Goal: Task Accomplishment & Management: Manage account settings

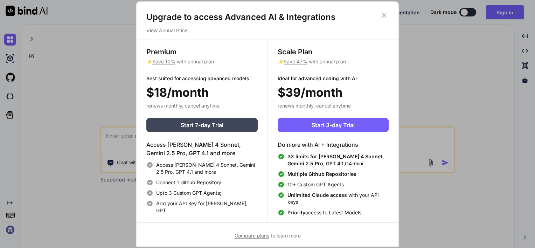
click at [381, 14] on icon at bounding box center [384, 16] width 8 height 8
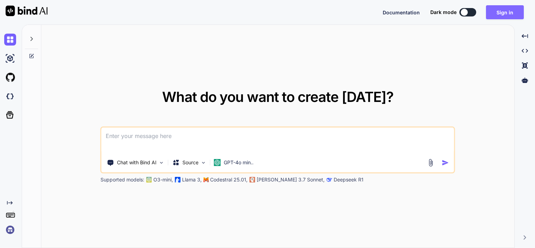
click at [493, 9] on button "Sign in" at bounding box center [505, 12] width 38 height 14
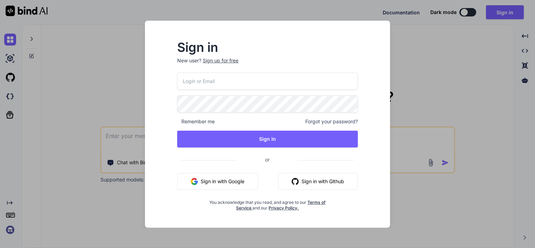
click at [269, 80] on input "email" at bounding box center [267, 80] width 181 height 17
type input "fitpair.com@gmail.com"
click at [170, 105] on div "Sign in New user? Sign up for free fitpair.com@gmail.com Remember me Forgot you…" at bounding box center [267, 126] width 203 height 169
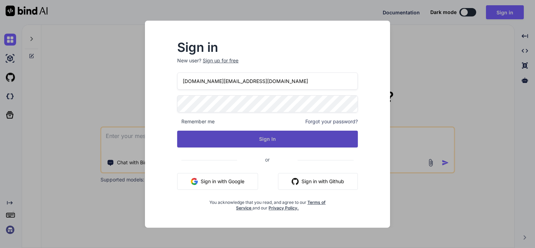
click at [287, 139] on button "Sign In" at bounding box center [267, 139] width 181 height 17
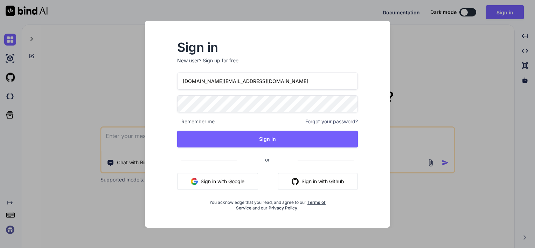
click at [167, 111] on div "Sign in New user? Sign up for free fitpair.com@gmail.com Remember me Forgot you…" at bounding box center [267, 126] width 203 height 169
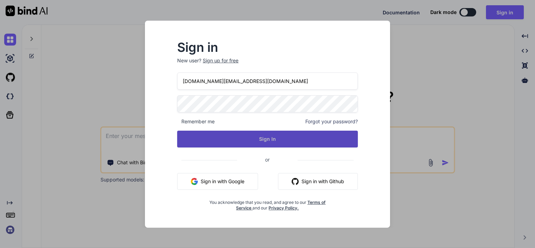
click at [249, 145] on button "Sign In" at bounding box center [267, 139] width 181 height 17
click at [243, 143] on button "Sign In" at bounding box center [267, 139] width 181 height 17
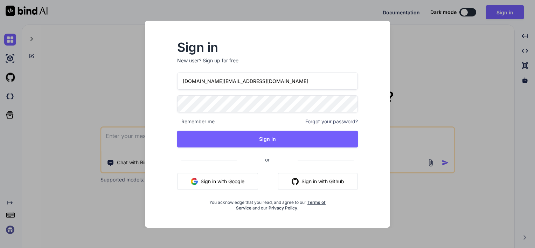
click at [244, 80] on input "fitpair.com@gmail.com" at bounding box center [267, 80] width 181 height 17
